Goal: Information Seeking & Learning: Check status

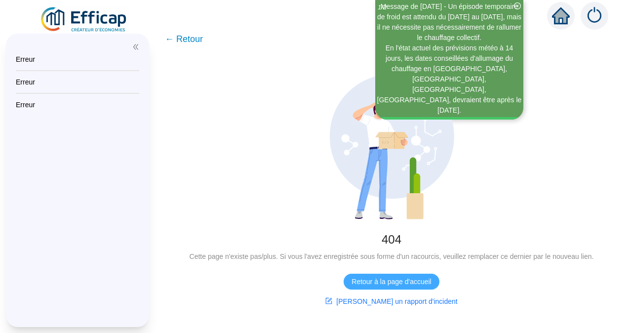
click at [389, 278] on span "Retour à la page d'accueil" at bounding box center [390, 281] width 79 height 10
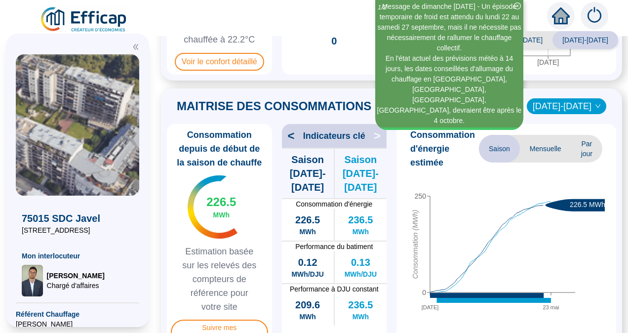
scroll to position [197, 0]
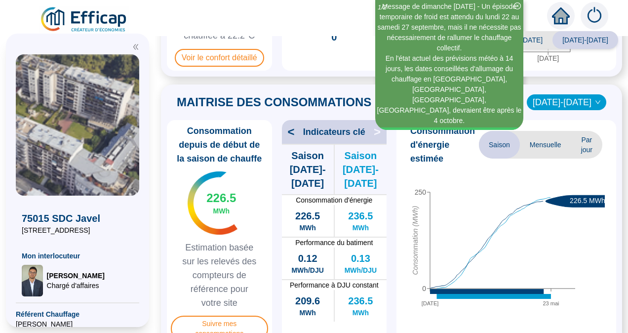
click at [542, 40] on span "[DATE]-[DATE]" at bounding box center [520, 40] width 66 height 18
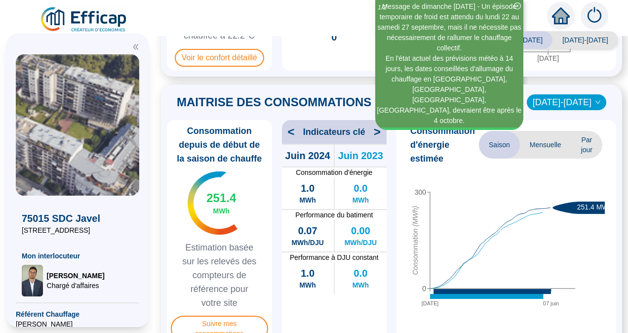
click at [589, 81] on div "Saison analysée [DATE]-[DATE] [DATE]-[DATE] PILOTAGE DU CONFORT Le pilotage du …" at bounding box center [391, 184] width 473 height 297
click at [595, 102] on icon "down" at bounding box center [598, 102] width 6 height 6
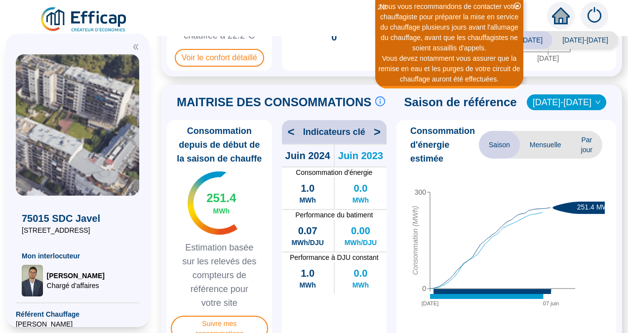
click at [488, 142] on span "Saison" at bounding box center [499, 145] width 41 height 28
click at [586, 99] on span "[DATE]-[DATE]" at bounding box center [567, 102] width 68 height 15
click at [566, 118] on div "[DATE]-[DATE]" at bounding box center [567, 121] width 46 height 10
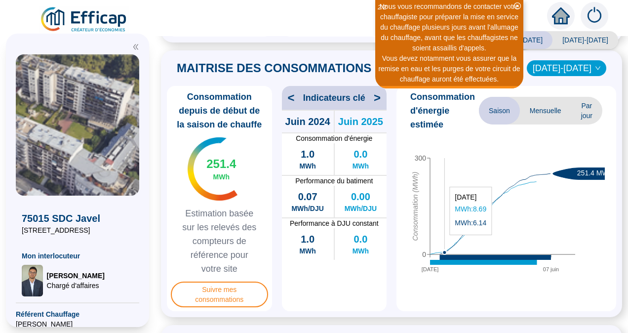
scroll to position [247, 0]
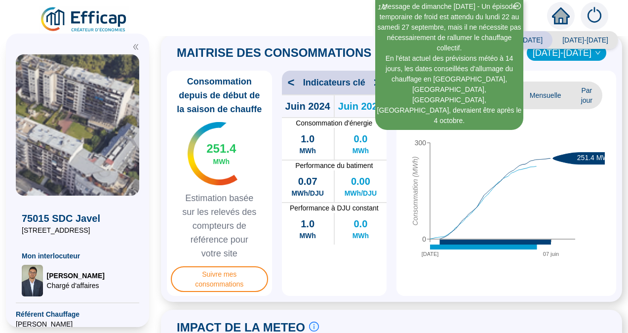
click at [550, 93] on span "Mensuelle" at bounding box center [545, 95] width 51 height 28
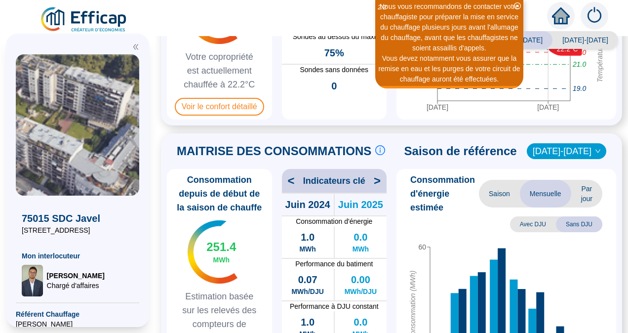
scroll to position [148, 0]
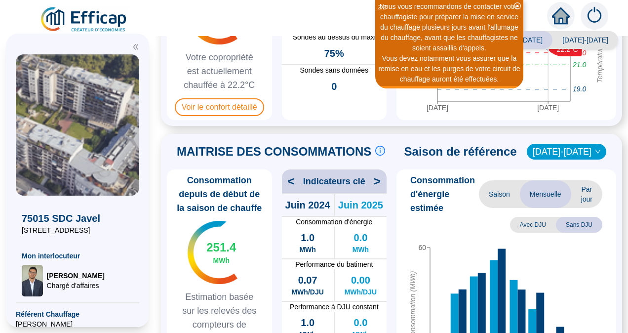
click at [518, 5] on icon "close-circle" at bounding box center [517, 5] width 7 height 7
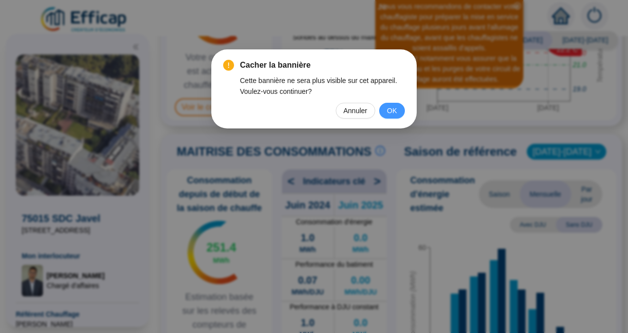
click at [394, 110] on span "OK" at bounding box center [392, 110] width 10 height 11
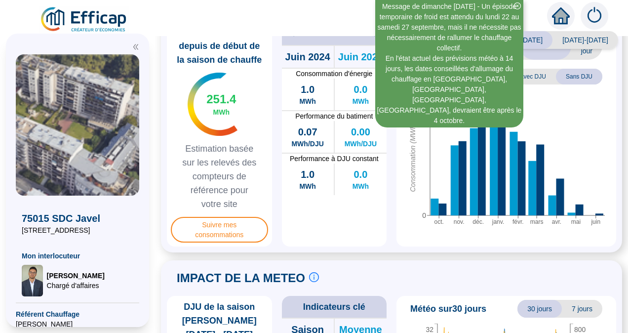
scroll to position [247, 0]
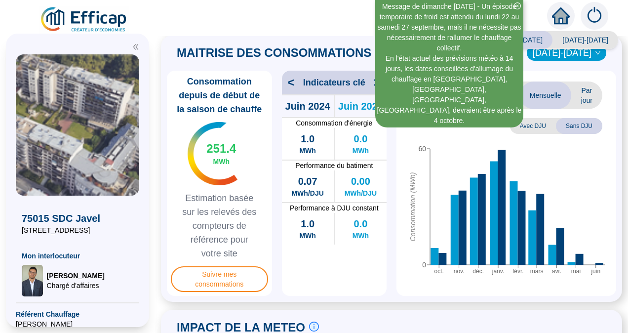
click at [500, 93] on span "Saison" at bounding box center [499, 95] width 41 height 28
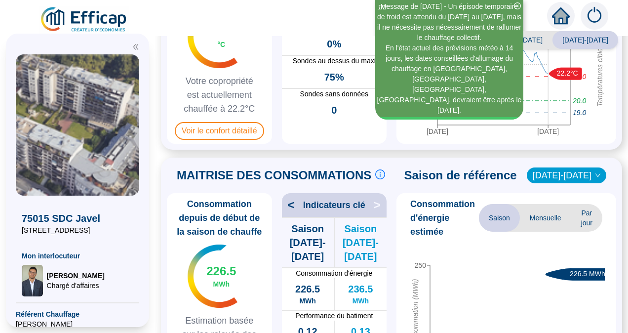
scroll to position [197, 0]
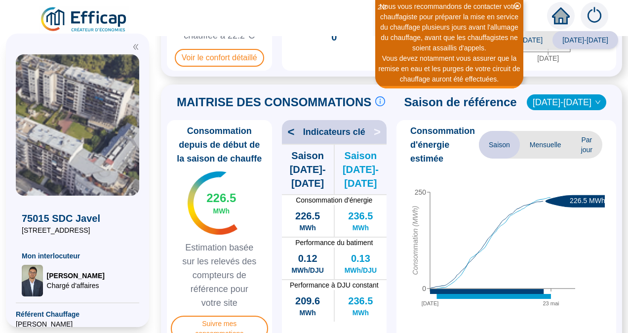
click at [593, 101] on div "[DATE]-[DATE]" at bounding box center [566, 102] width 79 height 16
click at [577, 120] on div "[DATE]-[DATE]" at bounding box center [567, 122] width 46 height 10
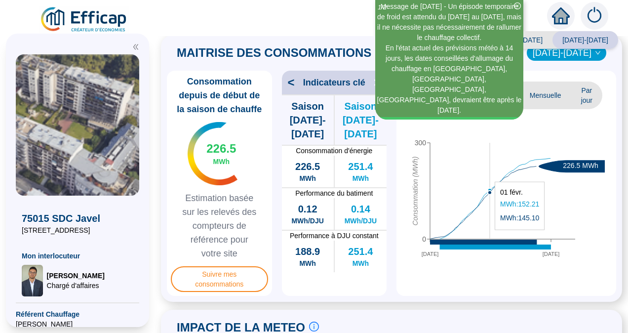
scroll to position [148, 0]
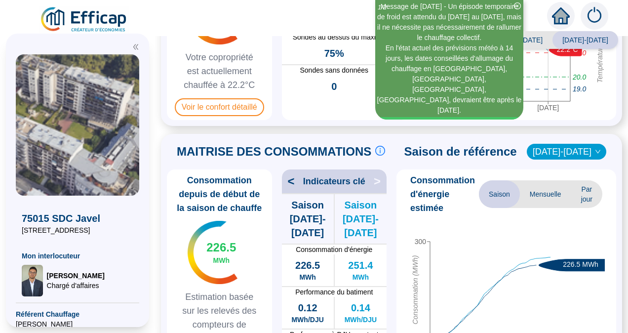
click at [538, 191] on span "Mensuelle" at bounding box center [545, 194] width 51 height 28
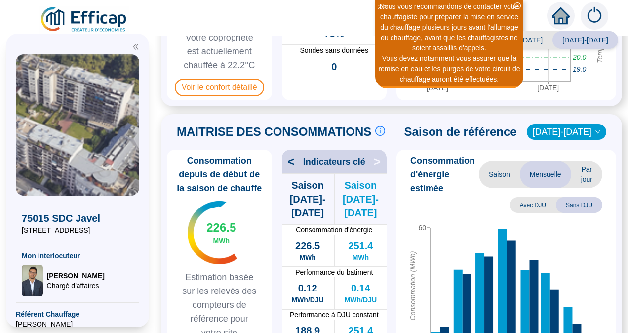
scroll to position [0, 0]
